Goal: Task Accomplishment & Management: Complete application form

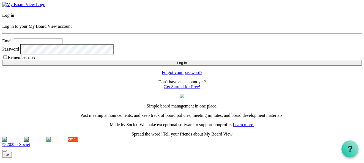
click at [43, 44] on input "Email" at bounding box center [38, 41] width 49 height 6
type input "[EMAIL_ADDRESS][DOMAIN_NAME]"
click at [78, 66] on button "Log in" at bounding box center [182, 63] width 360 height 6
click at [40, 44] on input "Email" at bounding box center [38, 41] width 49 height 6
type input "[EMAIL_ADDRESS][DOMAIN_NAME]"
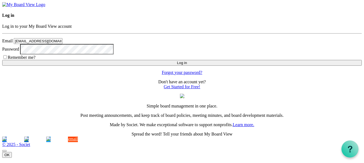
click at [80, 66] on button "Log in" at bounding box center [182, 63] width 360 height 6
click at [39, 44] on input "Email" at bounding box center [38, 41] width 49 height 6
type input "paulbiddington@xtra.co.nz"
click at [162, 75] on link "Forgot your password?" at bounding box center [182, 72] width 40 height 5
click at [41, 44] on input "Email" at bounding box center [38, 41] width 49 height 6
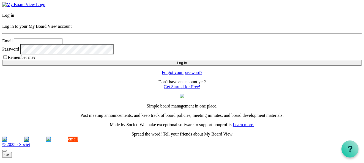
type input "[EMAIL_ADDRESS][DOMAIN_NAME]"
click at [72, 66] on button "Log in" at bounding box center [182, 63] width 360 height 6
click at [49, 44] on input "Email" at bounding box center [38, 41] width 49 height 6
type input "[EMAIL_ADDRESS][DOMAIN_NAME]"
click at [75, 66] on button "Log in" at bounding box center [182, 63] width 360 height 6
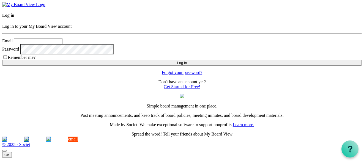
click at [162, 75] on link "Forgot your password?" at bounding box center [182, 72] width 40 height 5
click at [44, 44] on input "Email" at bounding box center [38, 41] width 49 height 6
type input "[EMAIL_ADDRESS][DOMAIN_NAME]"
click at [7, 59] on input "Remember me?" at bounding box center [5, 57] width 4 height 4
checkbox input "true"
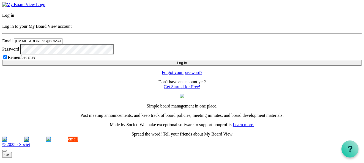
click at [69, 66] on button "Log in" at bounding box center [182, 63] width 360 height 6
click at [83, 66] on button "Log in" at bounding box center [182, 63] width 360 height 6
click at [50, 44] on input "Email" at bounding box center [38, 41] width 49 height 6
type input "[EMAIL_ADDRESS][DOMAIN_NAME]"
click at [76, 66] on button "Log in" at bounding box center [182, 63] width 360 height 6
